Goal: Transaction & Acquisition: Purchase product/service

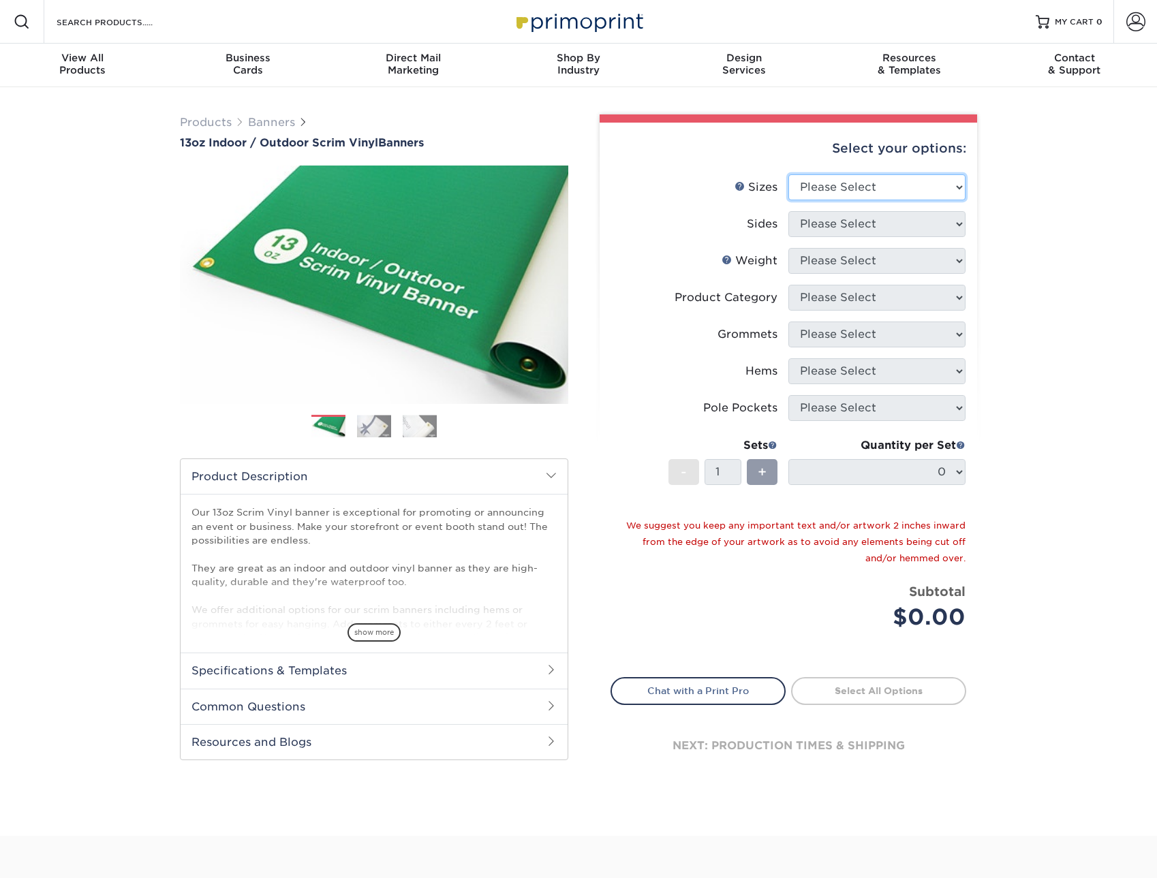
click at [788, 174] on select "Please Select 24" x 36" 24" x 48" 36" x 48" 36" x 60" 36" x 72" 36" x 96" 36" x…" at bounding box center [876, 187] width 177 height 26
select select "24.00x36.00"
click option "24" x 36"" at bounding box center [0, 0] width 0 height 0
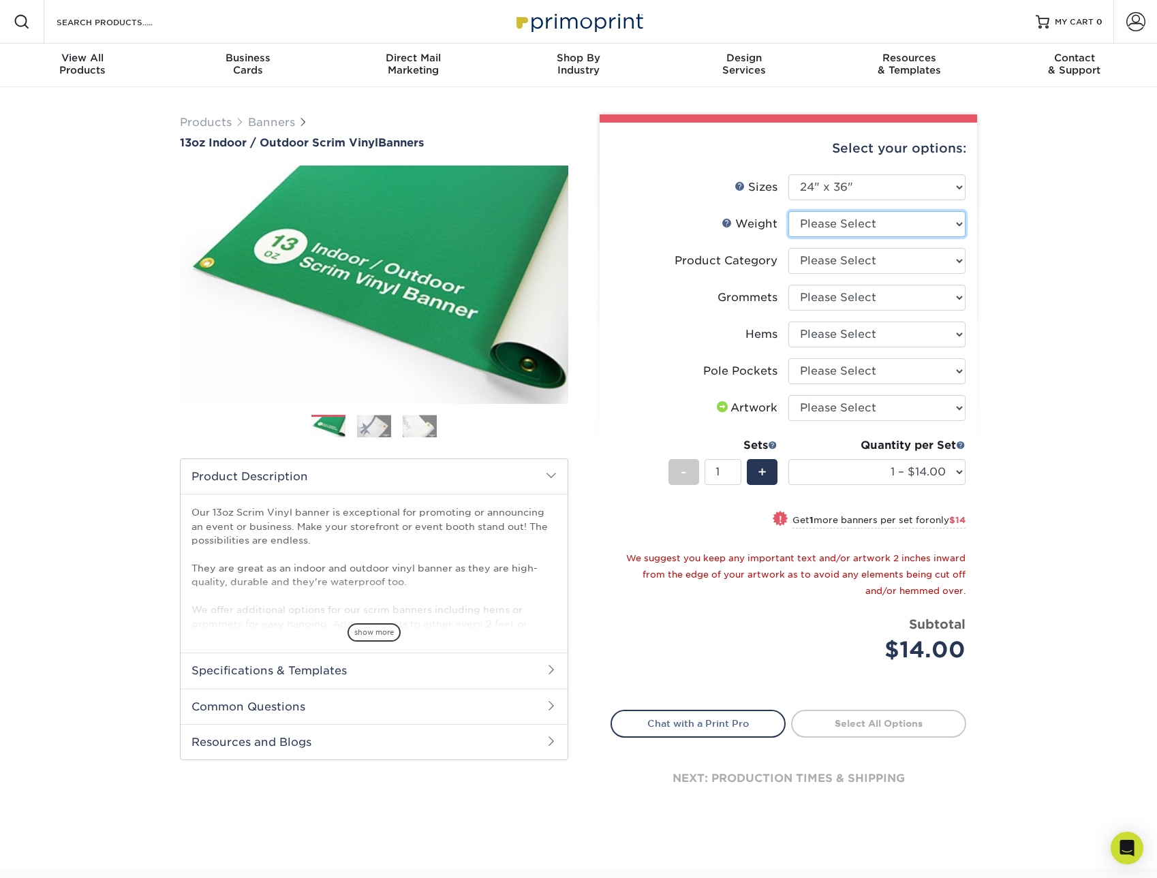
click at [788, 211] on select "Please Select 13OZ" at bounding box center [876, 224] width 177 height 26
select select "13OZ"
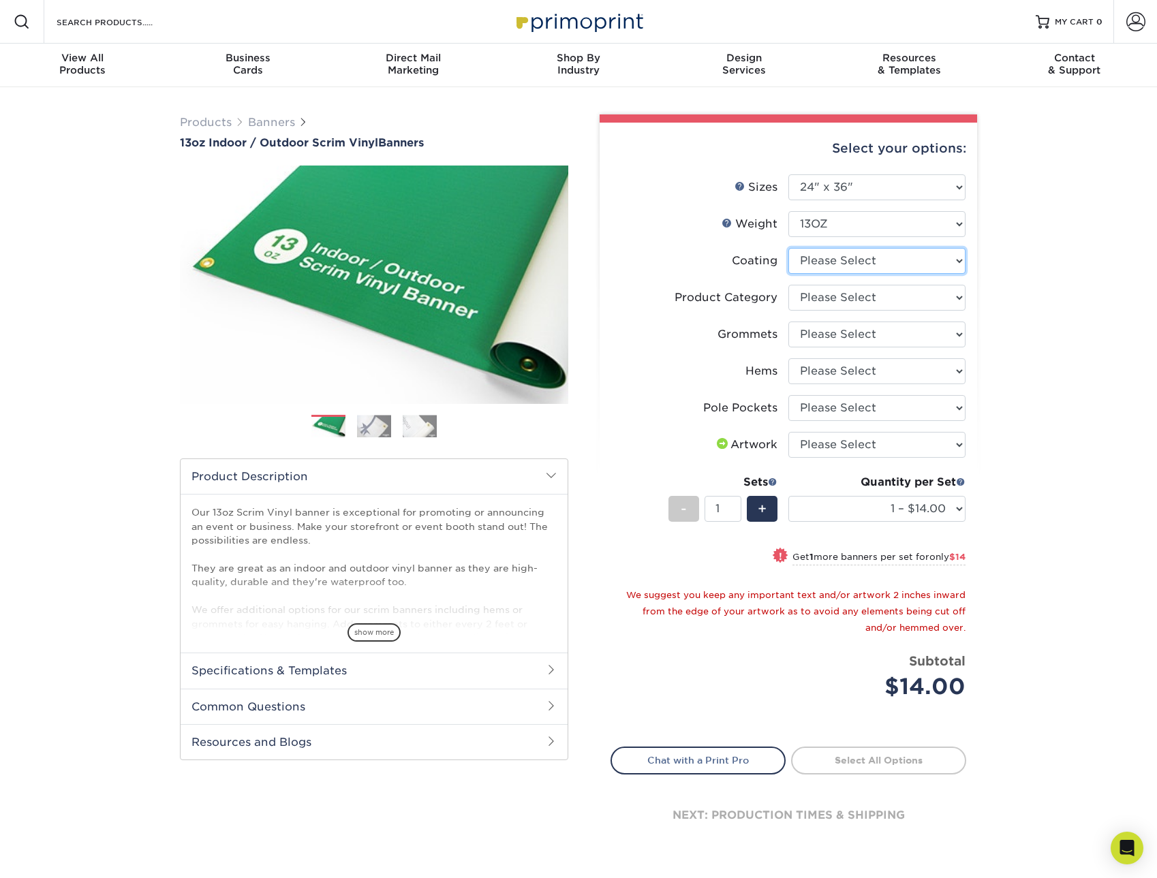
click at [788, 248] on select at bounding box center [876, 261] width 177 height 26
select select "3e7618de-abca-4bda-9f97-8b9129e913d8"
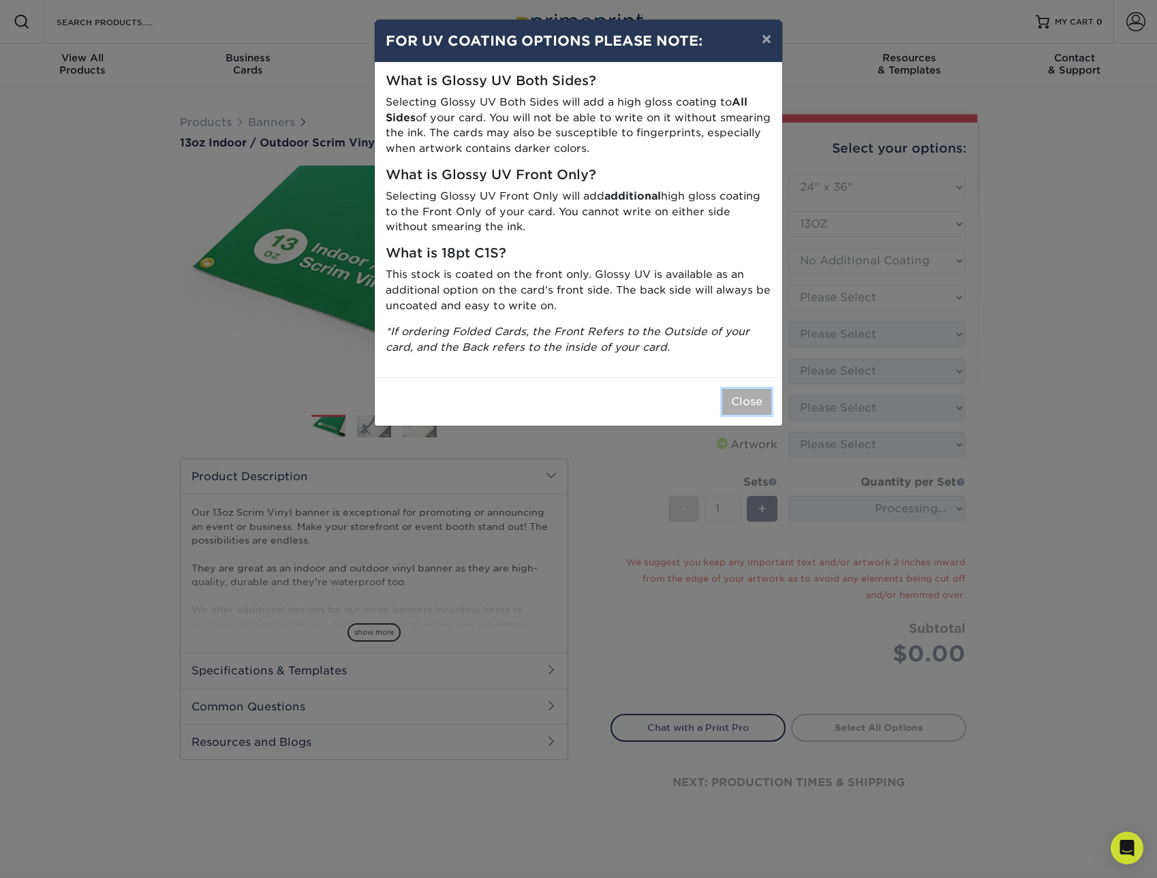
click at [753, 403] on button "Close" at bounding box center [746, 402] width 49 height 26
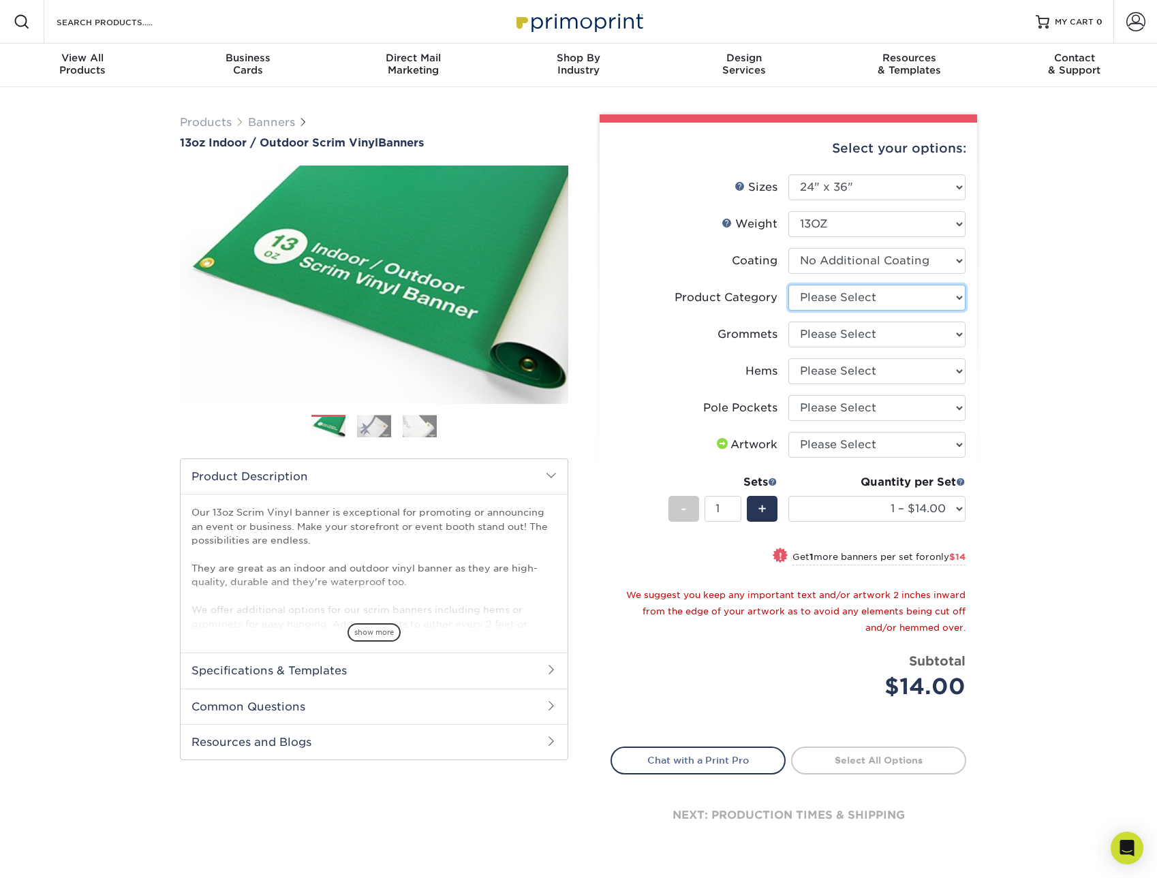
click at [788, 285] on select "Please Select 13oz Scrim Vinyl Banner - Matte" at bounding box center [876, 298] width 177 height 26
select select "bb192c35-bb20-422d-b6fe-0c7f48e5aa48"
click option "13oz Scrim Vinyl Banner - Matte" at bounding box center [0, 0] width 0 height 0
click at [788, 322] on select "Please Select No Grommets Yes, Grommet All 4 Corners Yes, Grommets Every 1 ft. …" at bounding box center [876, 335] width 177 height 26
select select "90d329df-db80-4206-b821-ff9d3f363977"
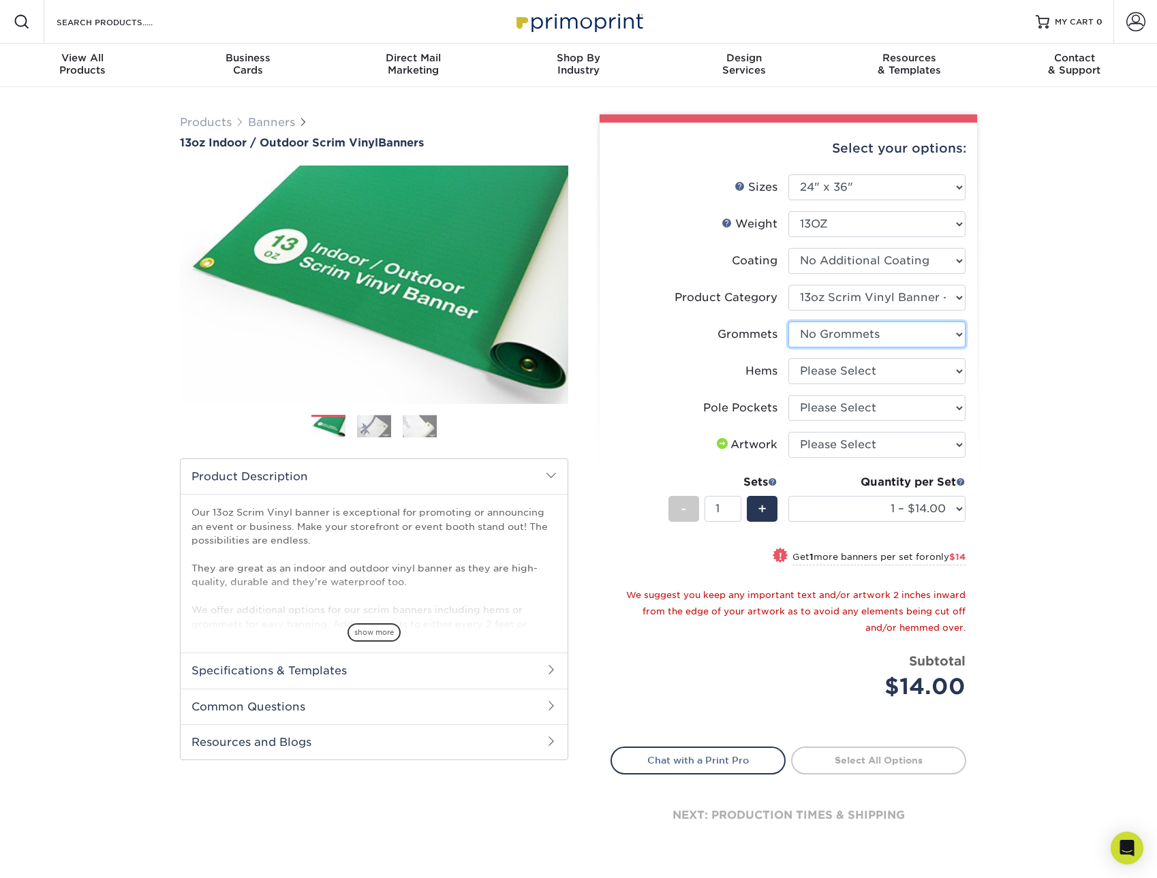
click option "No Grommets" at bounding box center [0, 0] width 0 height 0
click at [788, 358] on select "Please Select No Hems/Pole Pockets Yes, Hems Top and Bottom Only Yes, Hems All …" at bounding box center [876, 371] width 177 height 26
select select "4e4ebf09-664b-4b70-8385-b564872d2e90"
click option "No Hems/Pole Pockets" at bounding box center [0, 0] width 0 height 0
click at [788, 395] on select "Please Select No Pole Pockets 2 in. Left and Right 2 in. Top and Bottom 4 in. L…" at bounding box center [876, 408] width 177 height 26
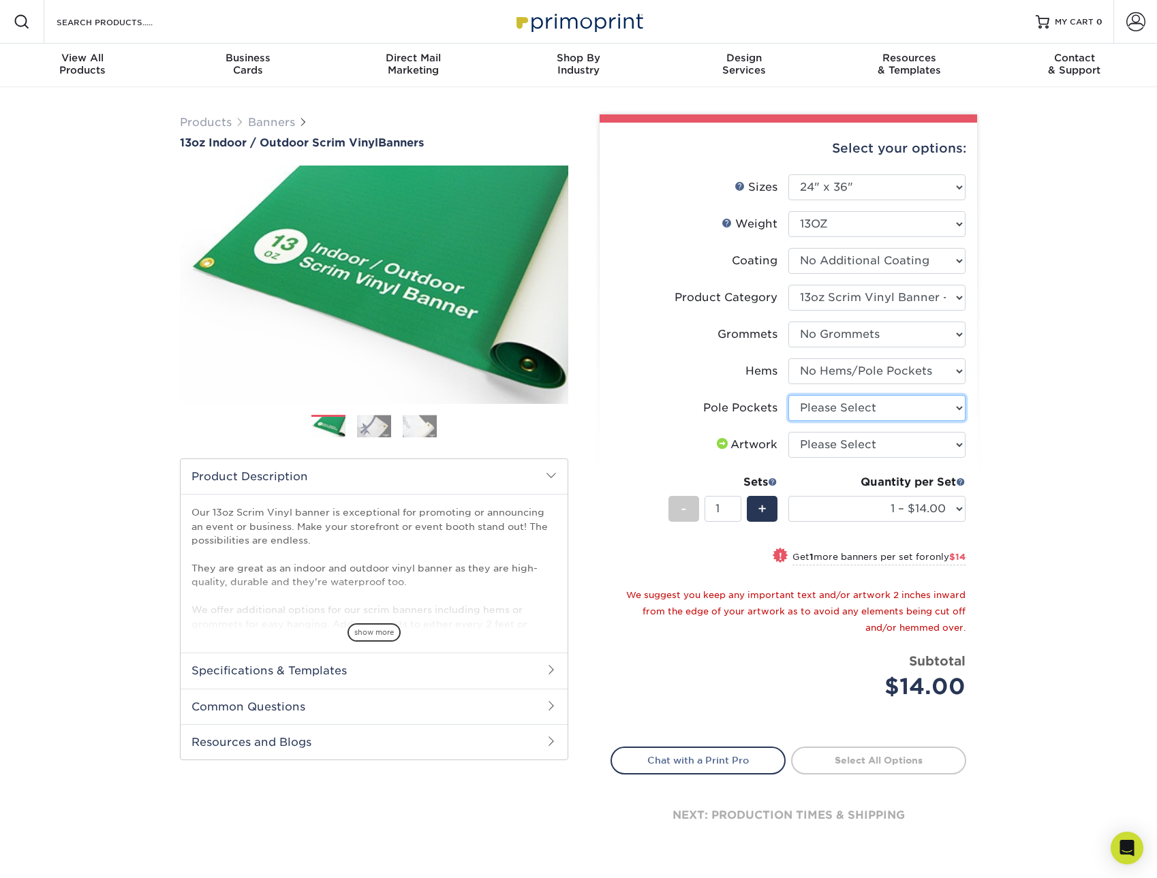
select select "462c5fe9-21e9-49a0-afb4-1c6e8664fe13"
click option "No Pole Pockets" at bounding box center [0, 0] width 0 height 0
click at [788, 432] on select "Please Select I will upload files I need a design - $50" at bounding box center [876, 445] width 177 height 26
select select "design"
click option "I need a design - $50" at bounding box center [0, 0] width 0 height 0
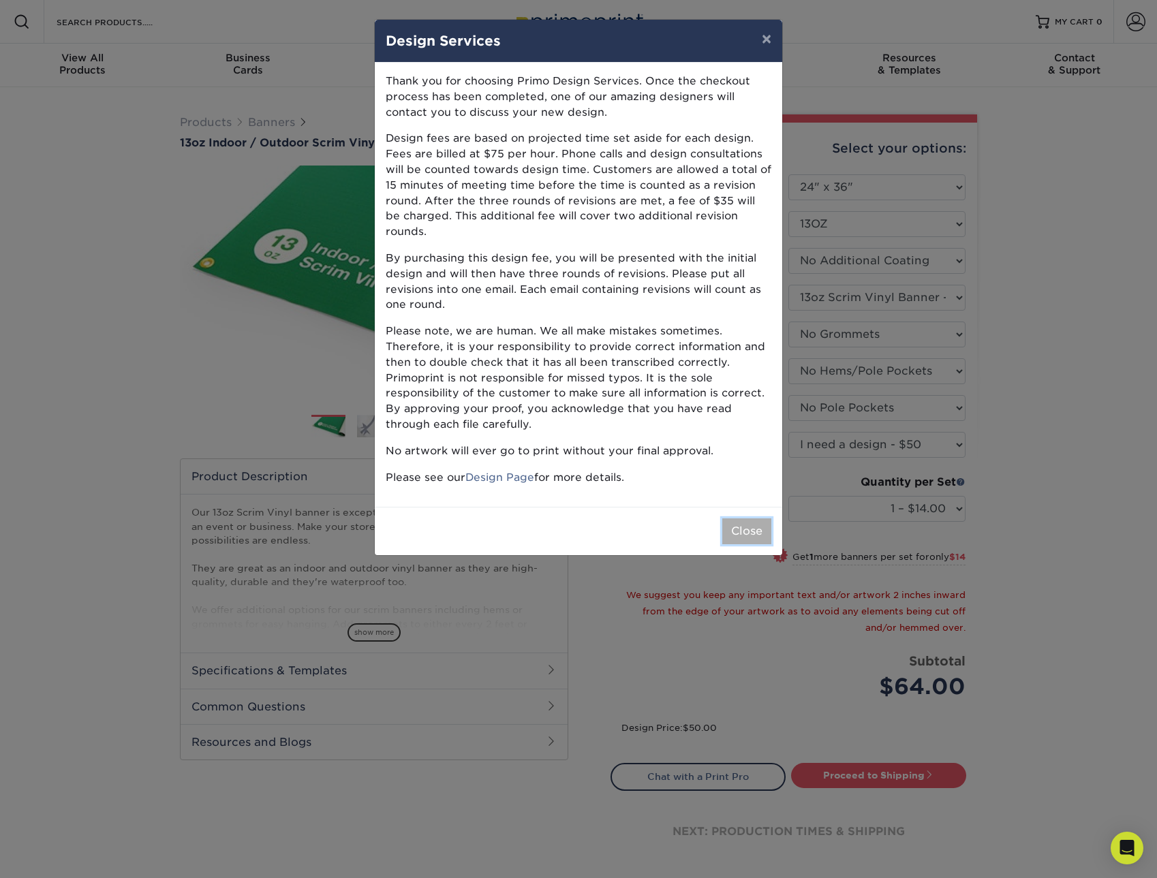
click at [741, 518] on button "Close" at bounding box center [746, 531] width 49 height 26
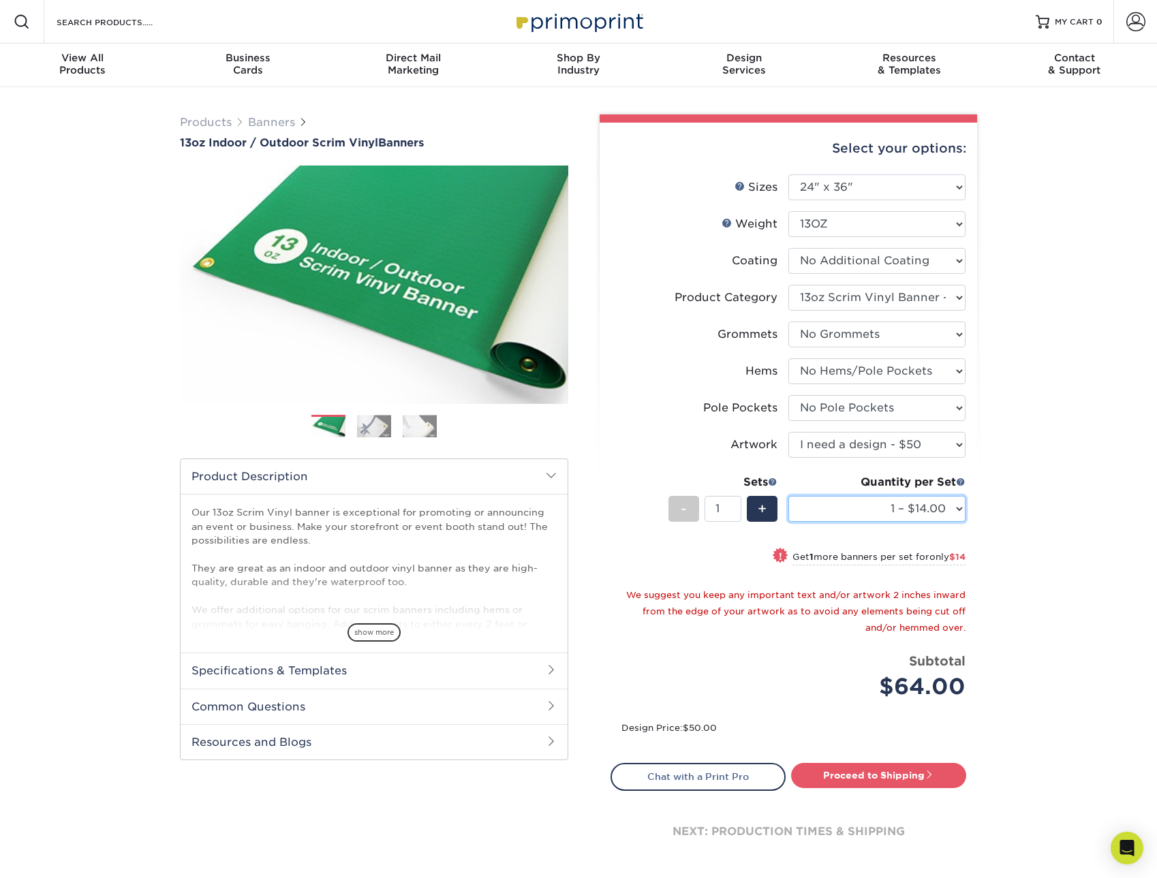
click at [788, 496] on select "1 – $14.00 2 – $28.00 3 – $42.00 4 – $56.00 5 – $70.00 6 – $84.00 7 – $98.00 8 …" at bounding box center [876, 509] width 177 height 26
click at [997, 523] on div "Products Banners 13oz Indoor / Outdoor Scrim Vinyl Banners Previous Next" at bounding box center [578, 504] width 1157 height 835
click at [788, 174] on select "Please Select 24" x 36" 24" x 48" 36" x 48" 36" x 60" 36" x 72" 36" x 96" 36" x…" at bounding box center [876, 187] width 177 height 26
select select "24.00x48.00"
click option "24" x 48"" at bounding box center [0, 0] width 0 height 0
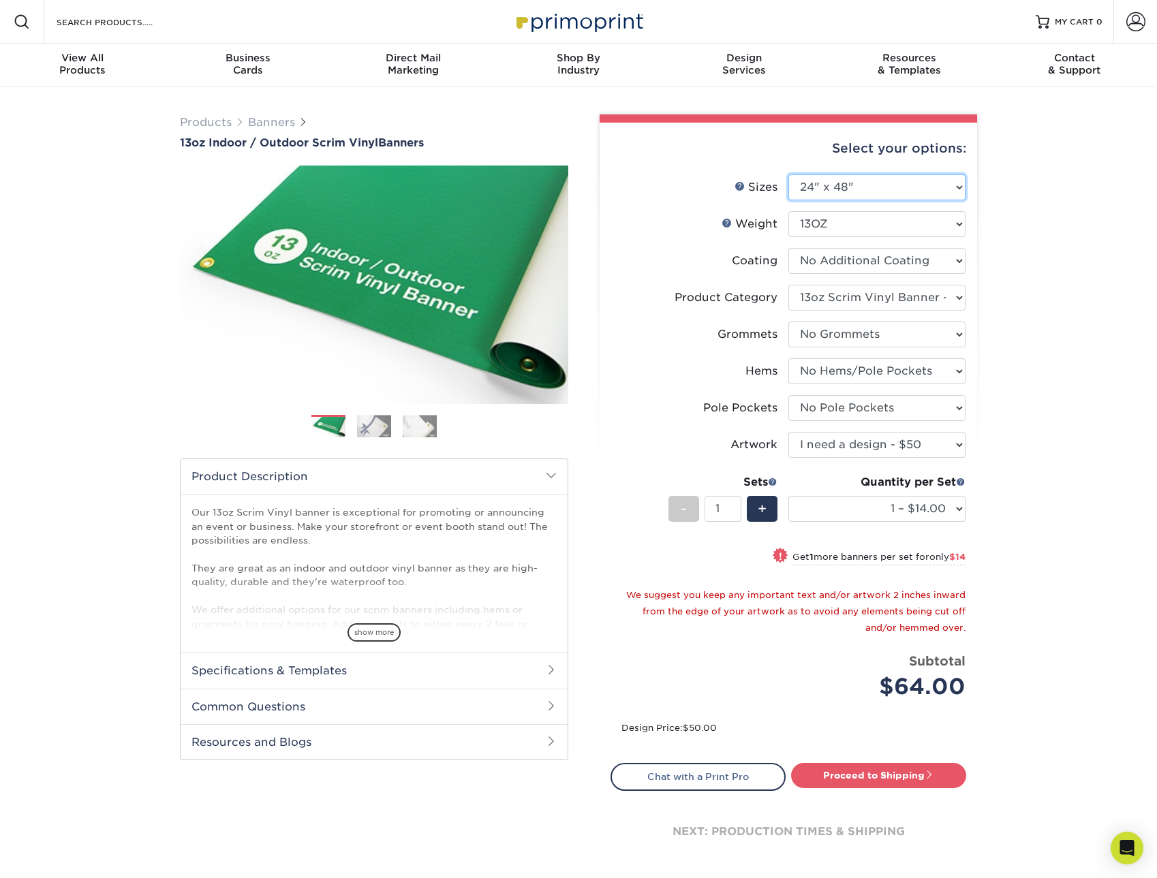
select select "-1"
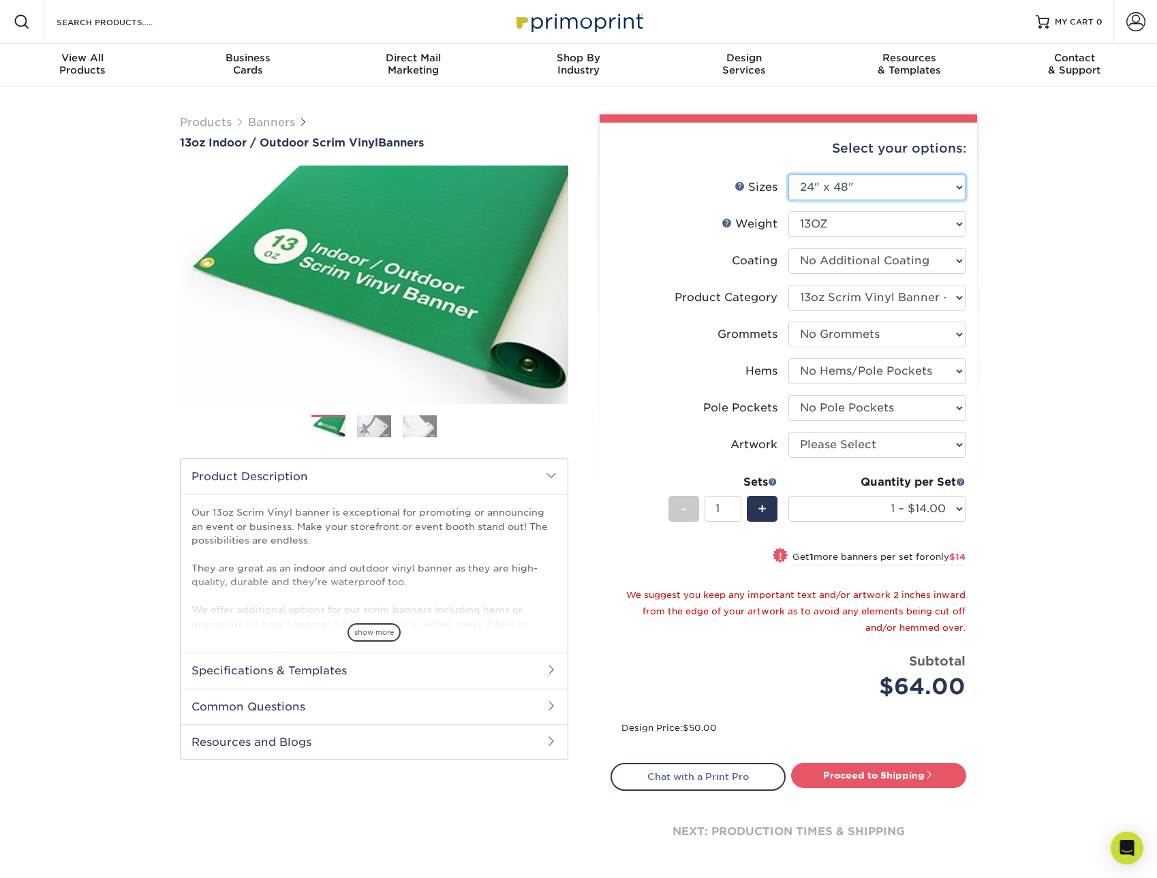
select select "-1"
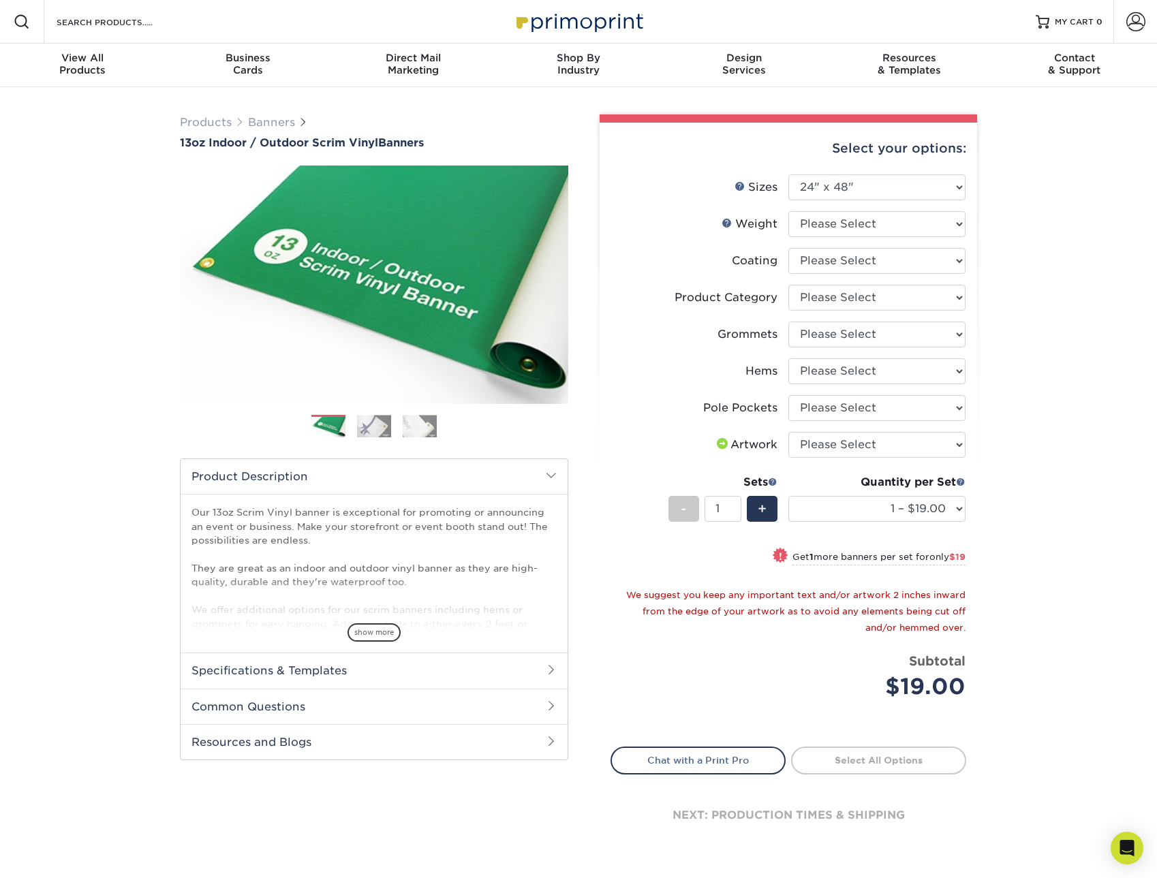
click at [1029, 455] on div "Products Banners 13oz Indoor / Outdoor Scrim Vinyl Banners Previous Next" at bounding box center [578, 496] width 1157 height 818
click at [788, 174] on select "Please Select 24" x 36" 24" x 48" 36" x 48" 36" x 60" 36" x 72" 36" x 96" 36" x…" at bounding box center [876, 187] width 177 height 26
select select "36.00x96.00"
click option "36" x 96"" at bounding box center [0, 0] width 0 height 0
select select "-1"
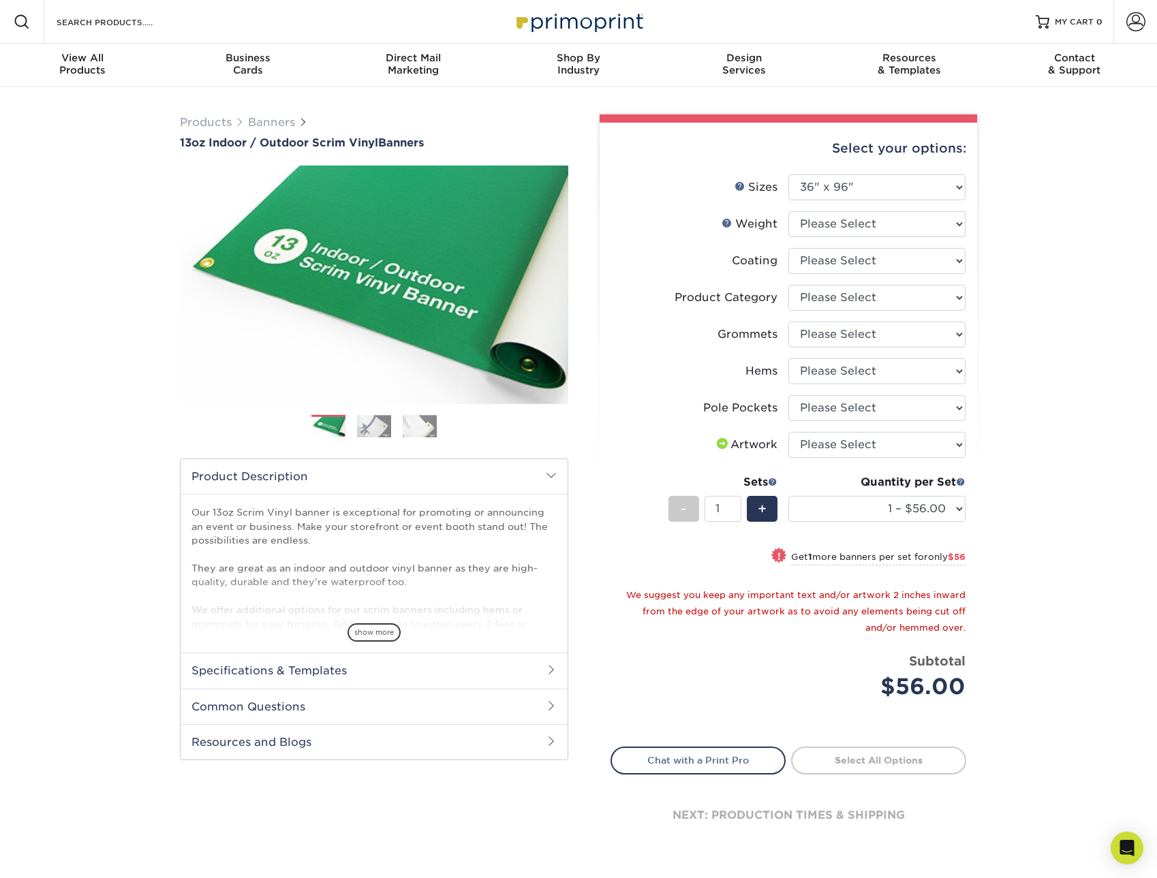
click at [80, 136] on div "Products Banners 13oz Indoor / Outdoor Scrim Vinyl Banners Previous Next" at bounding box center [578, 496] width 1157 height 818
